Goal: Check status: Check status

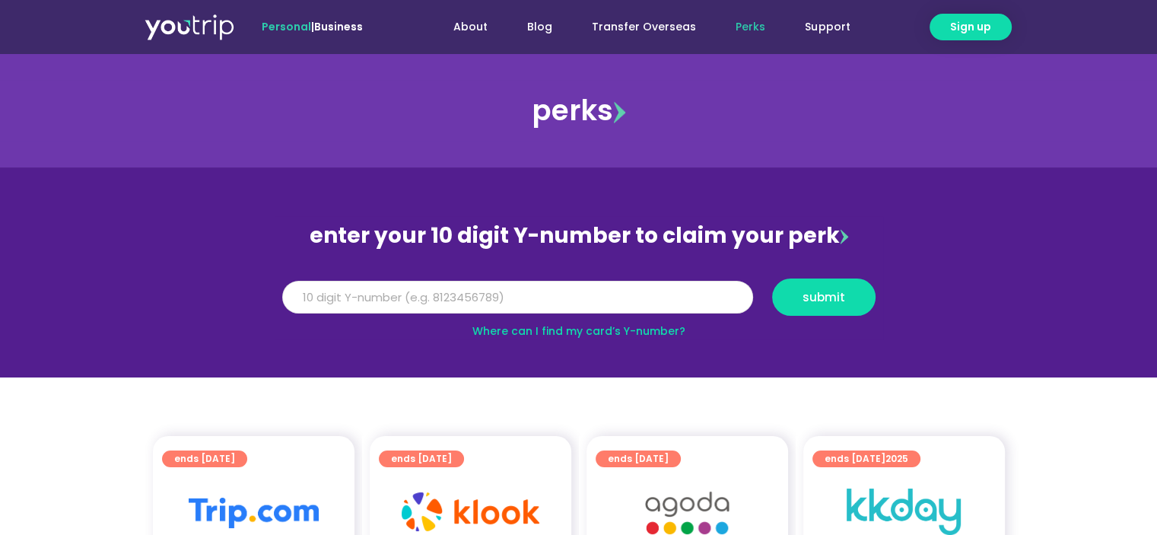
click at [371, 285] on input "Y Number" at bounding box center [517, 297] width 471 height 33
click at [846, 303] on button "submit" at bounding box center [823, 296] width 103 height 37
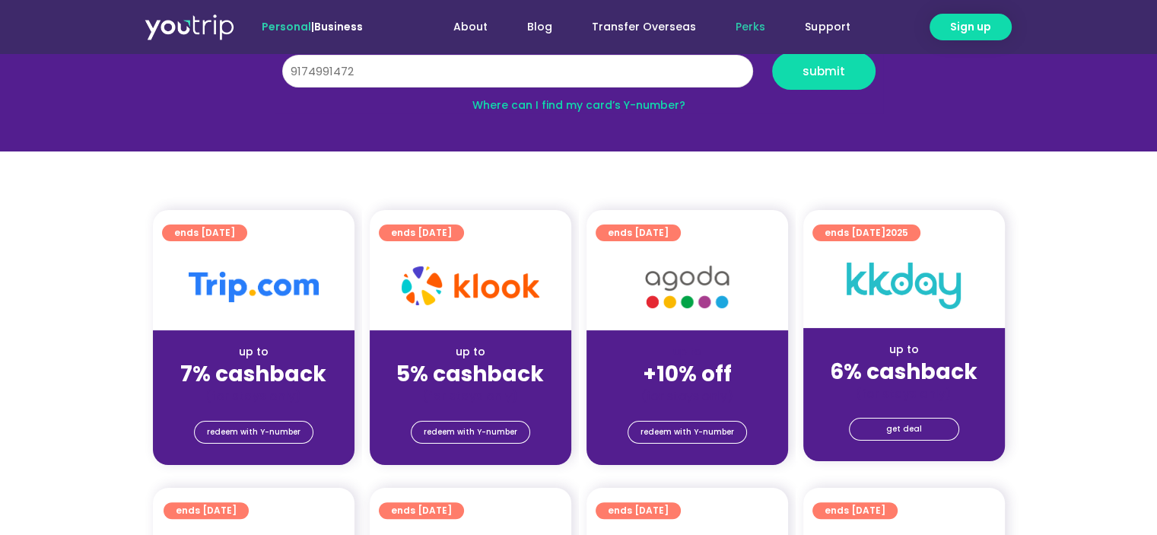
scroll to position [228, 0]
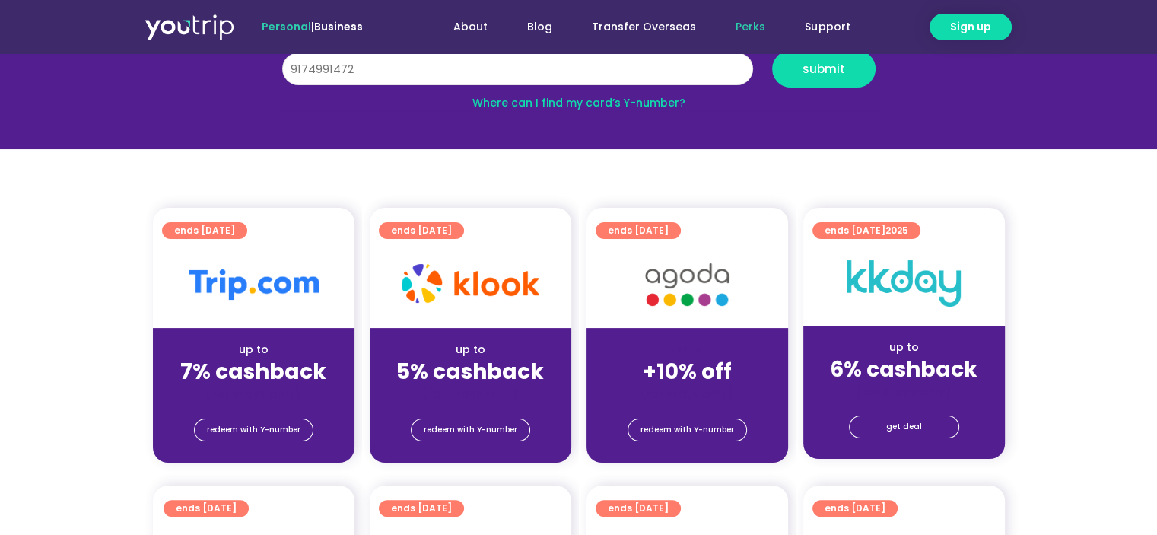
click at [554, 65] on input "9174991472" at bounding box center [517, 68] width 471 height 33
click at [293, 61] on input "9174991472" at bounding box center [517, 68] width 471 height 33
type input "8174991472"
click at [772, 50] on button "submit" at bounding box center [823, 68] width 103 height 37
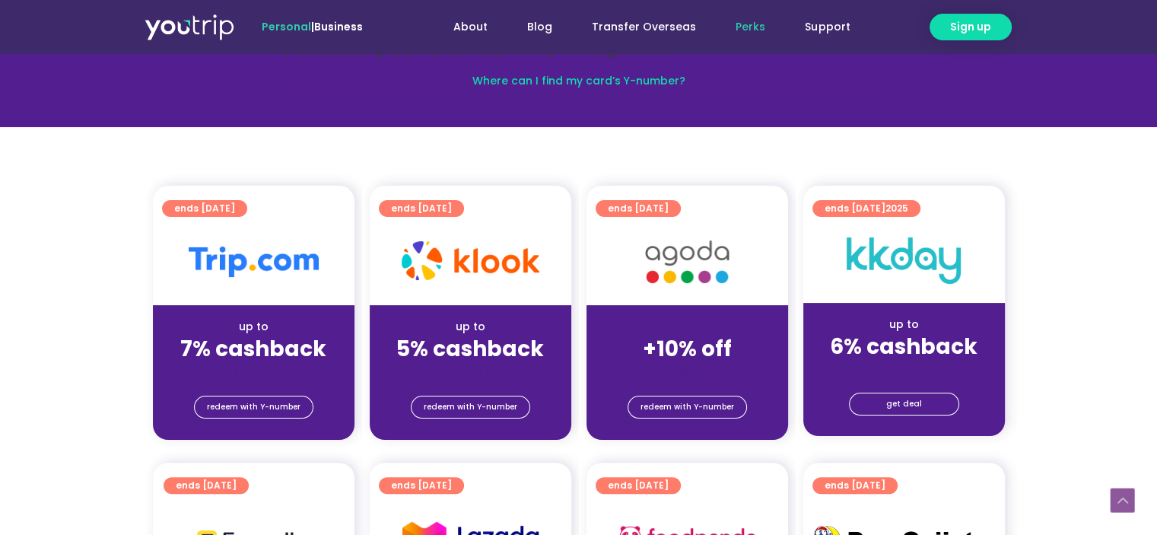
scroll to position [304, 0]
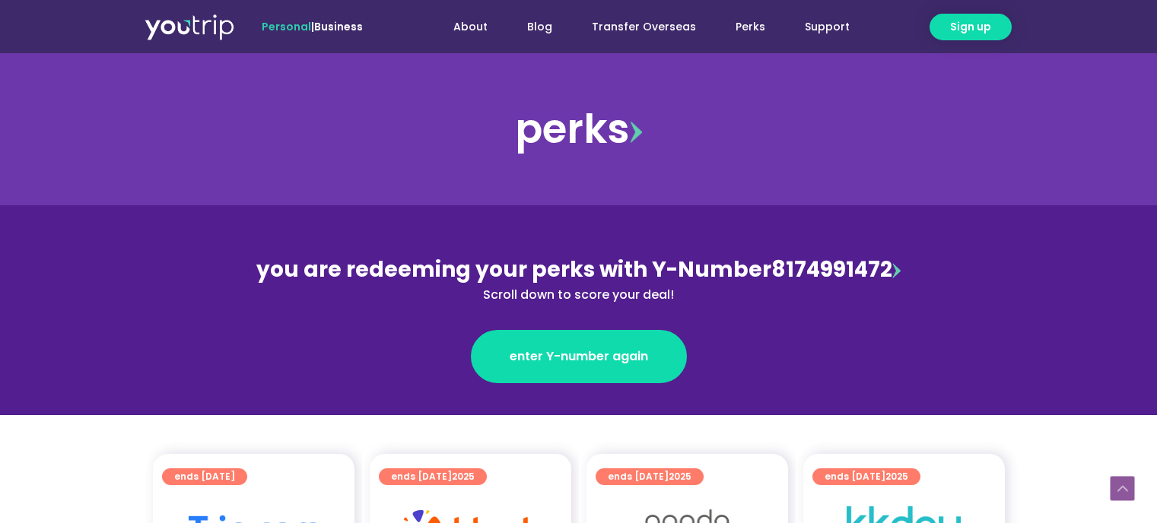
scroll to position [304, 0]
